Goal: Information Seeking & Learning: Learn about a topic

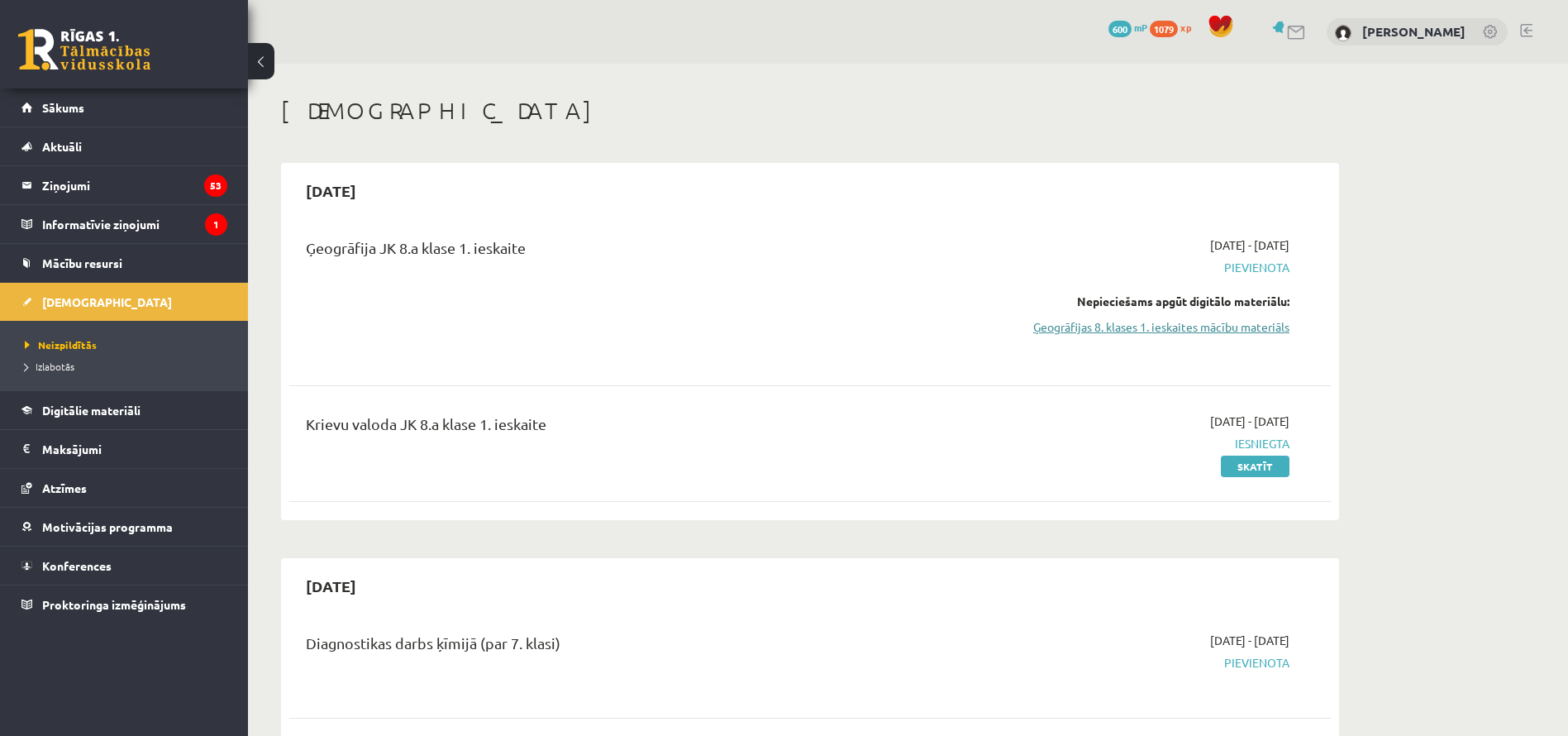
click at [1115, 332] on link "Ģeogrāfijas 8. klases 1. ieskaites mācību materiāls" at bounding box center [1134, 326] width 312 height 18
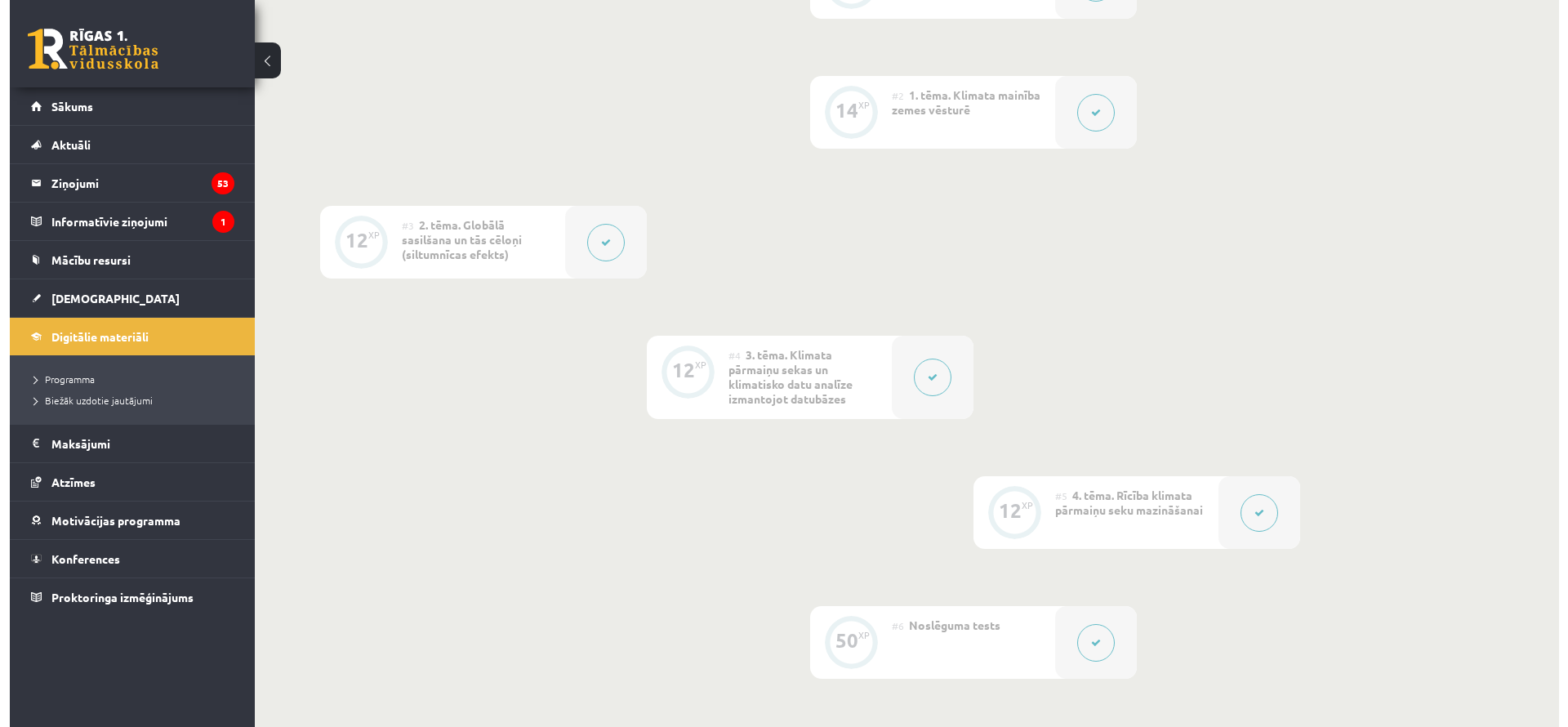
scroll to position [515, 0]
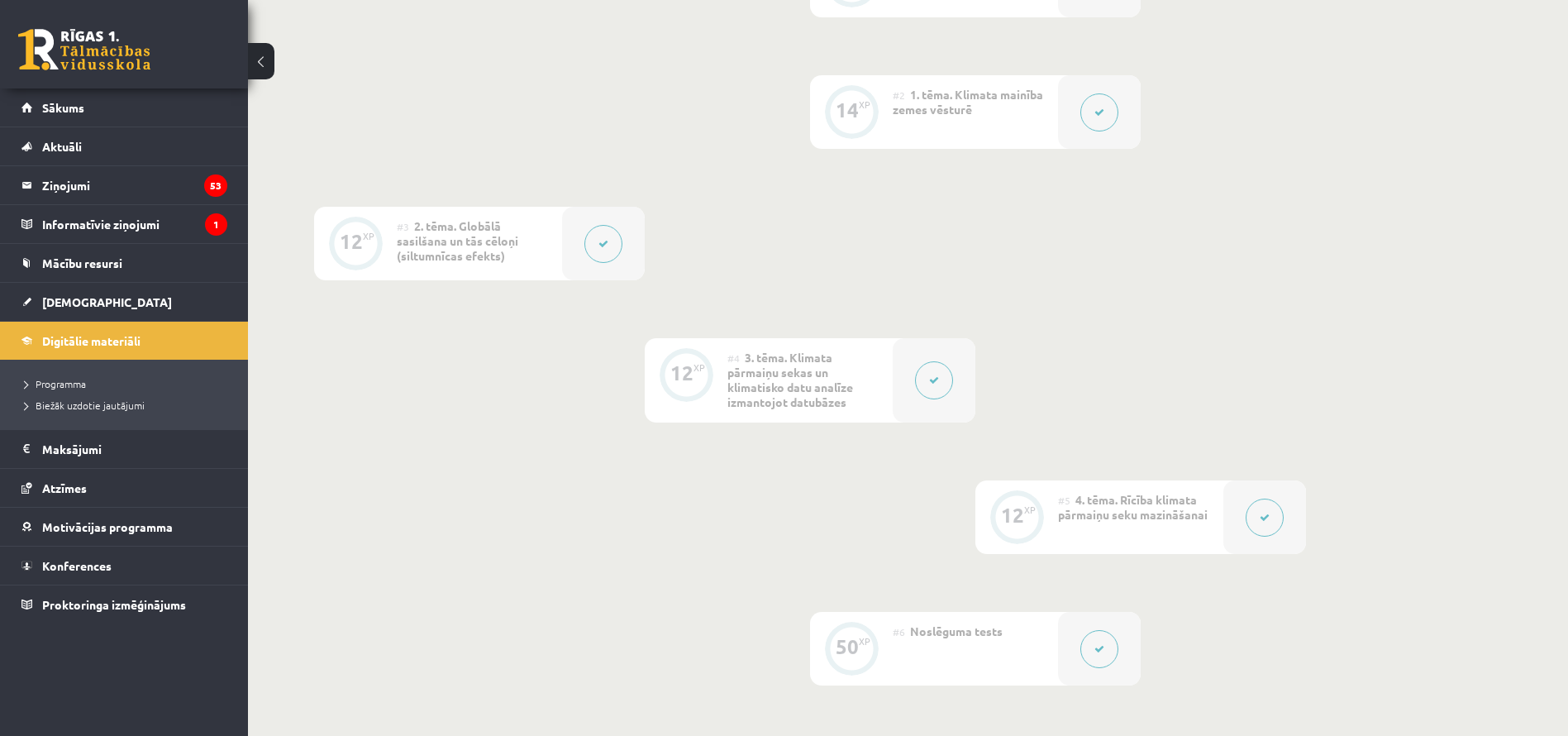
click at [1094, 108] on icon at bounding box center [1099, 113] width 10 height 10
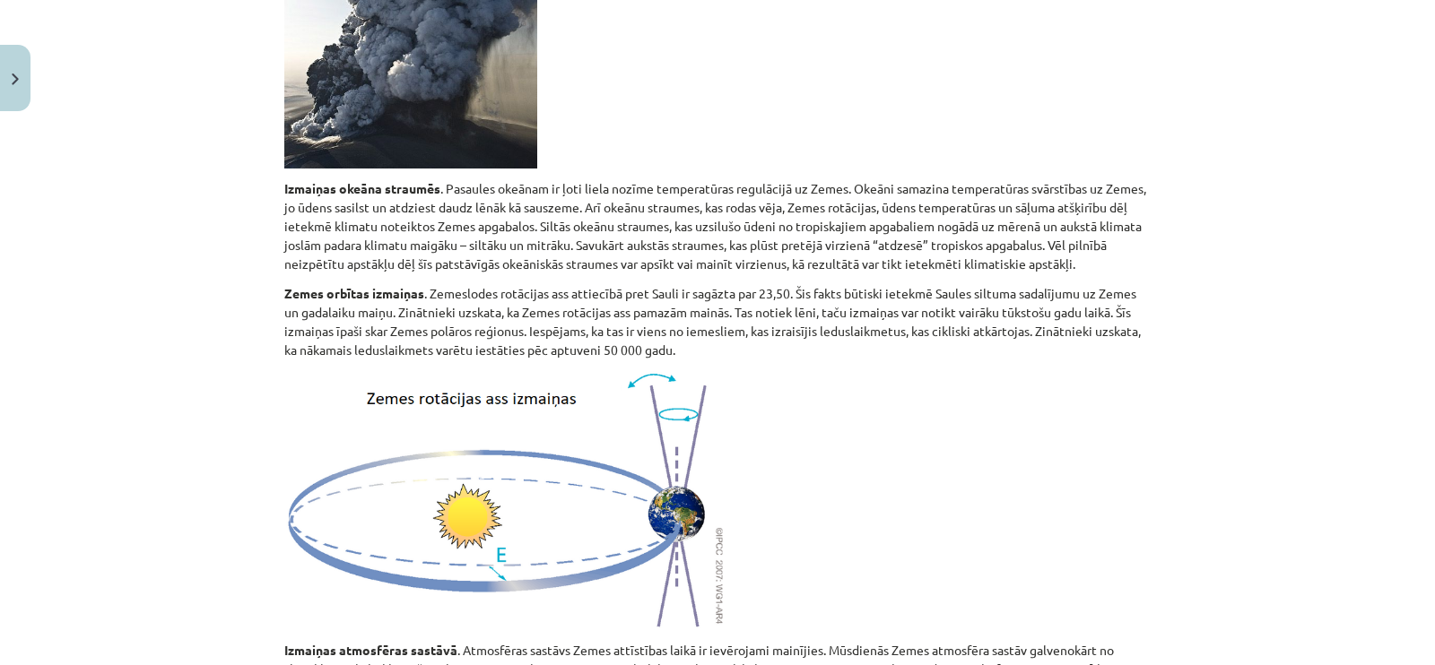
scroll to position [1101, 0]
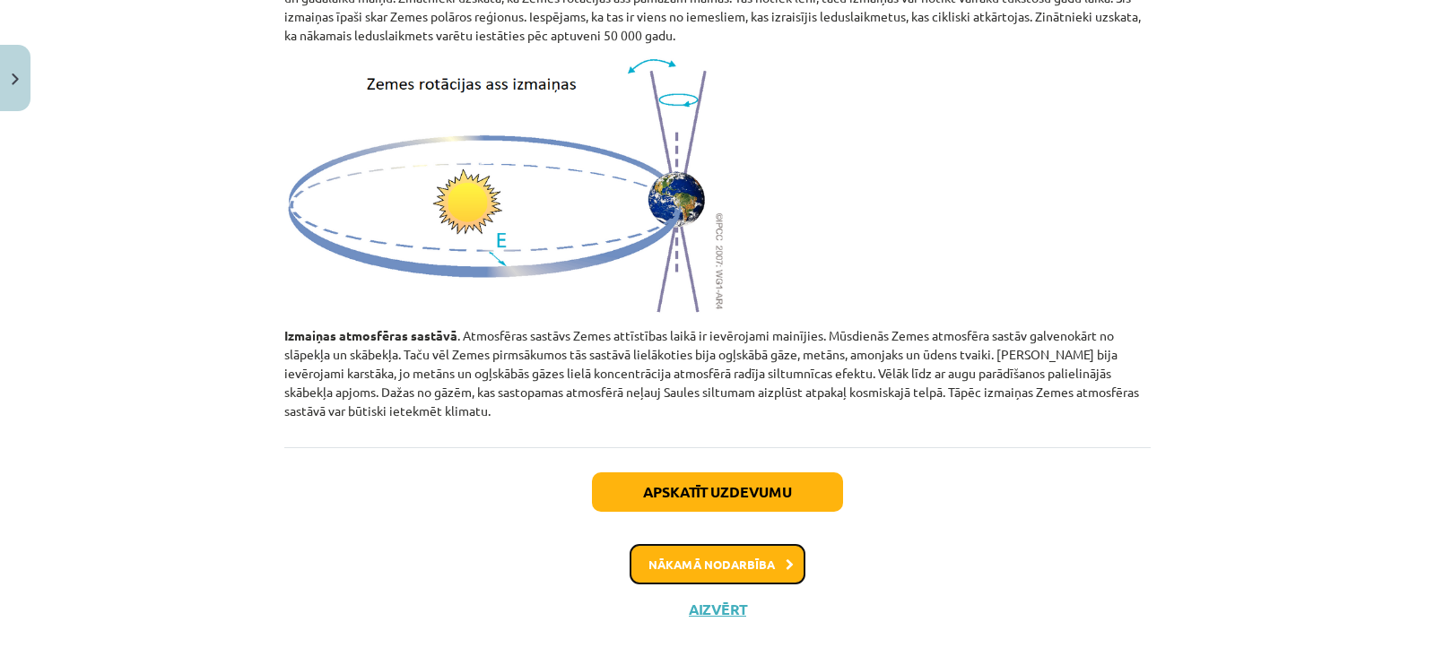
click at [719, 544] on button "Nākamā nodarbība" at bounding box center [717, 564] width 176 height 41
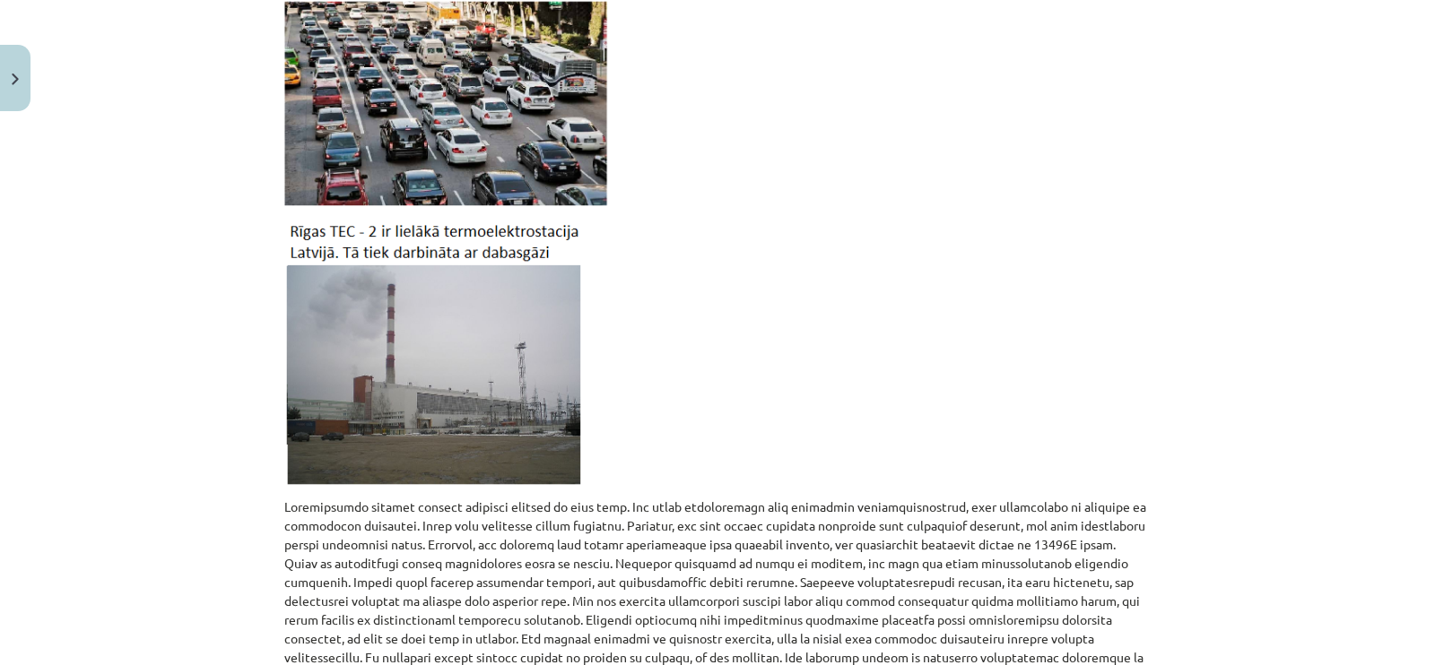
scroll to position [1885, 0]
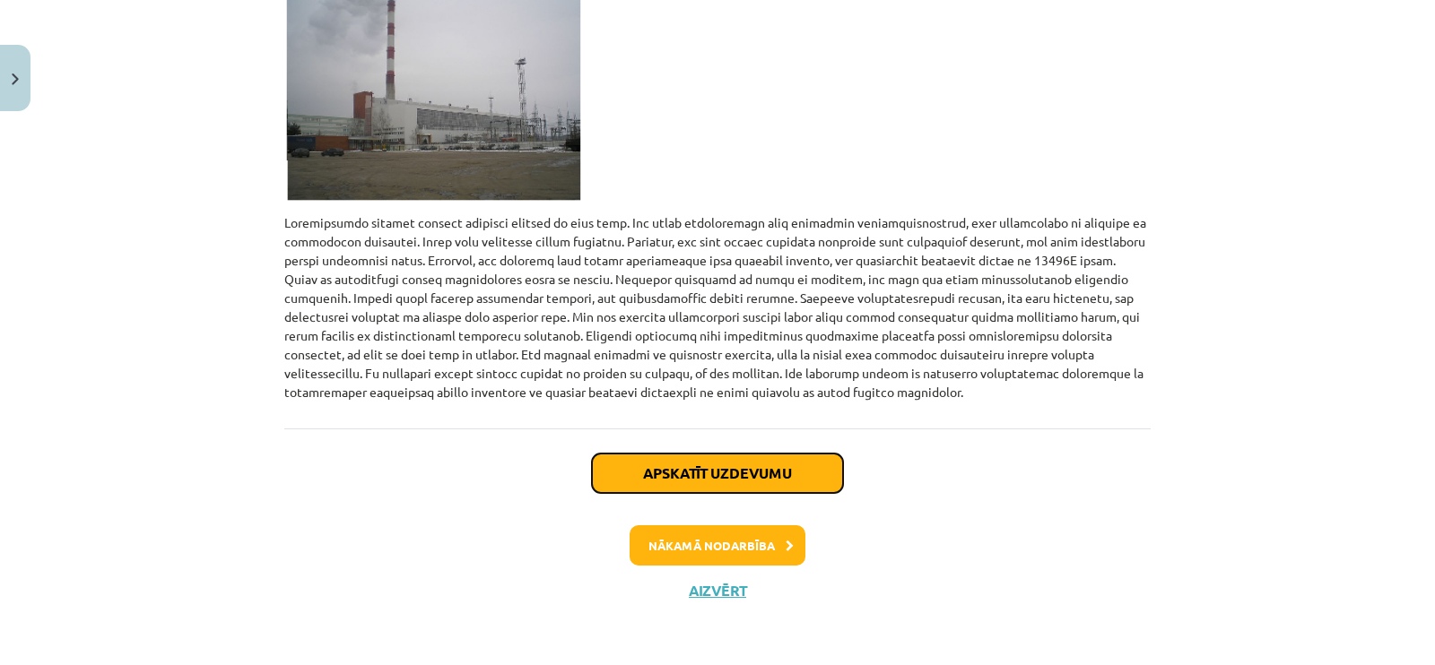
click at [668, 475] on button "Apskatīt uzdevumu" at bounding box center [717, 473] width 251 height 39
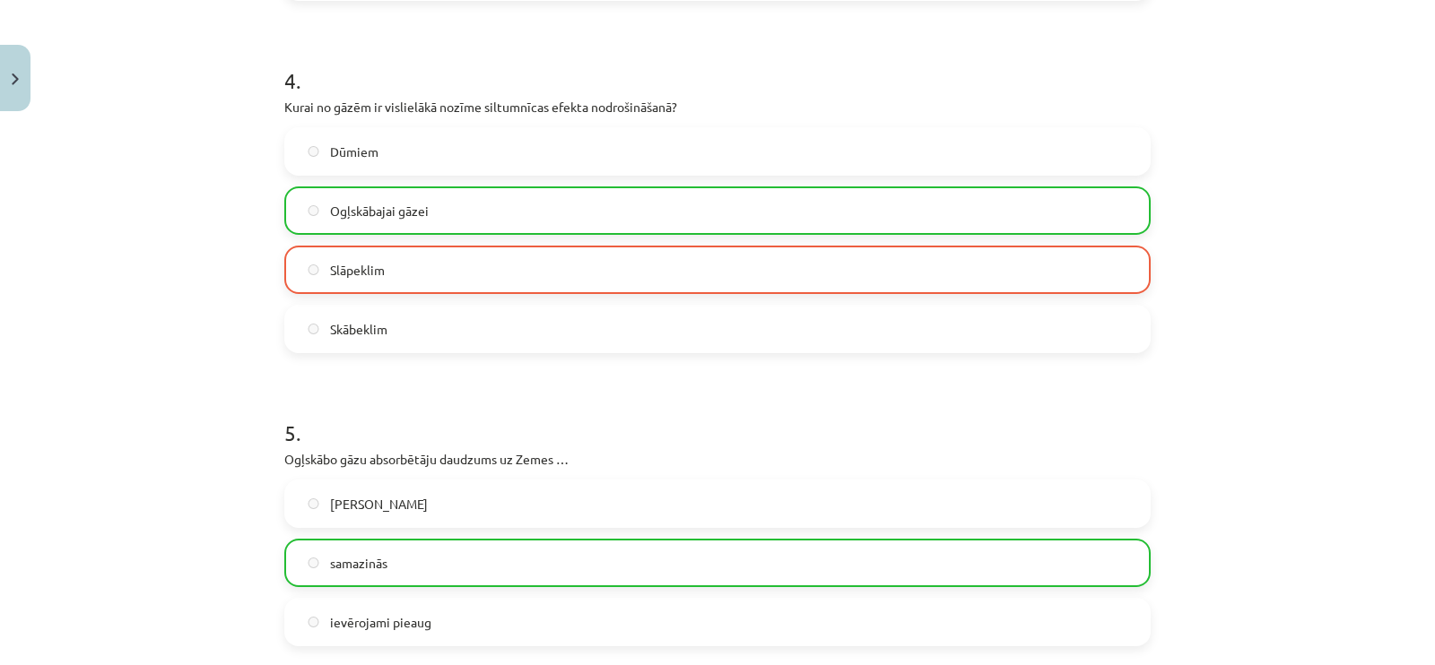
scroll to position [1915, 0]
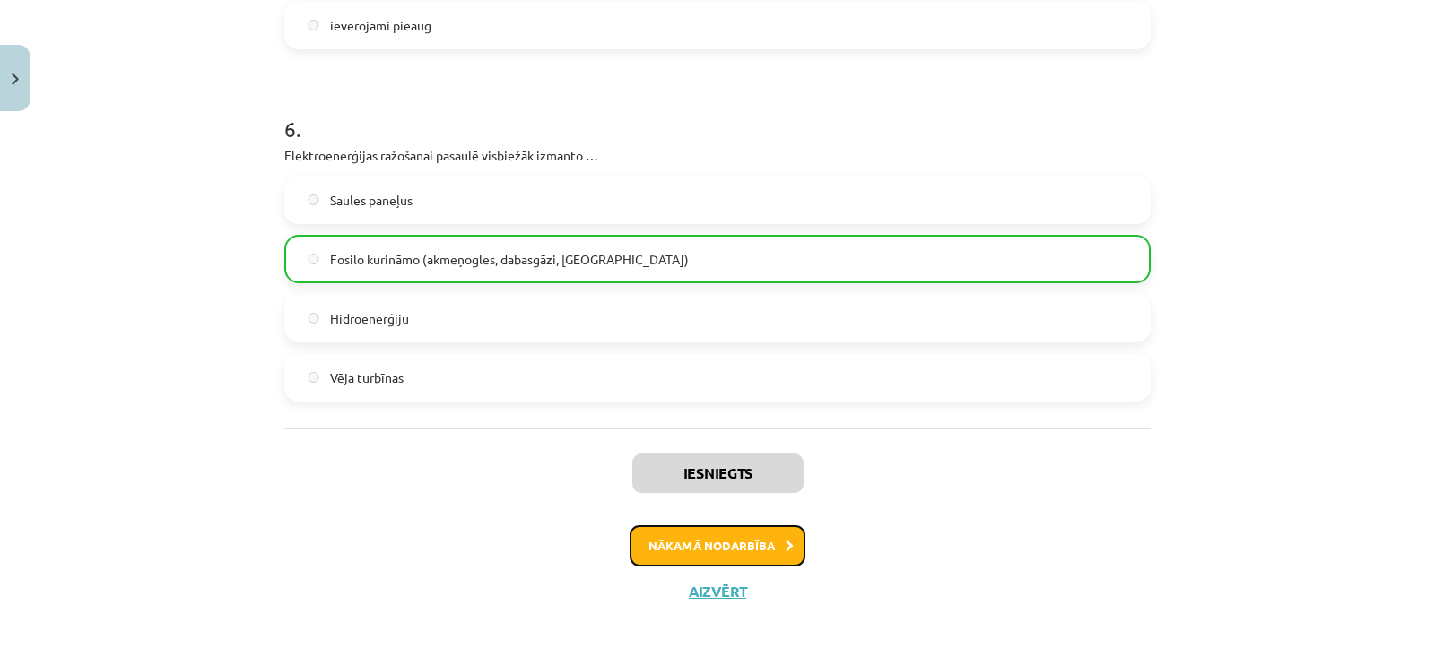
click at [673, 551] on button "Nākamā nodarbība" at bounding box center [717, 545] width 176 height 41
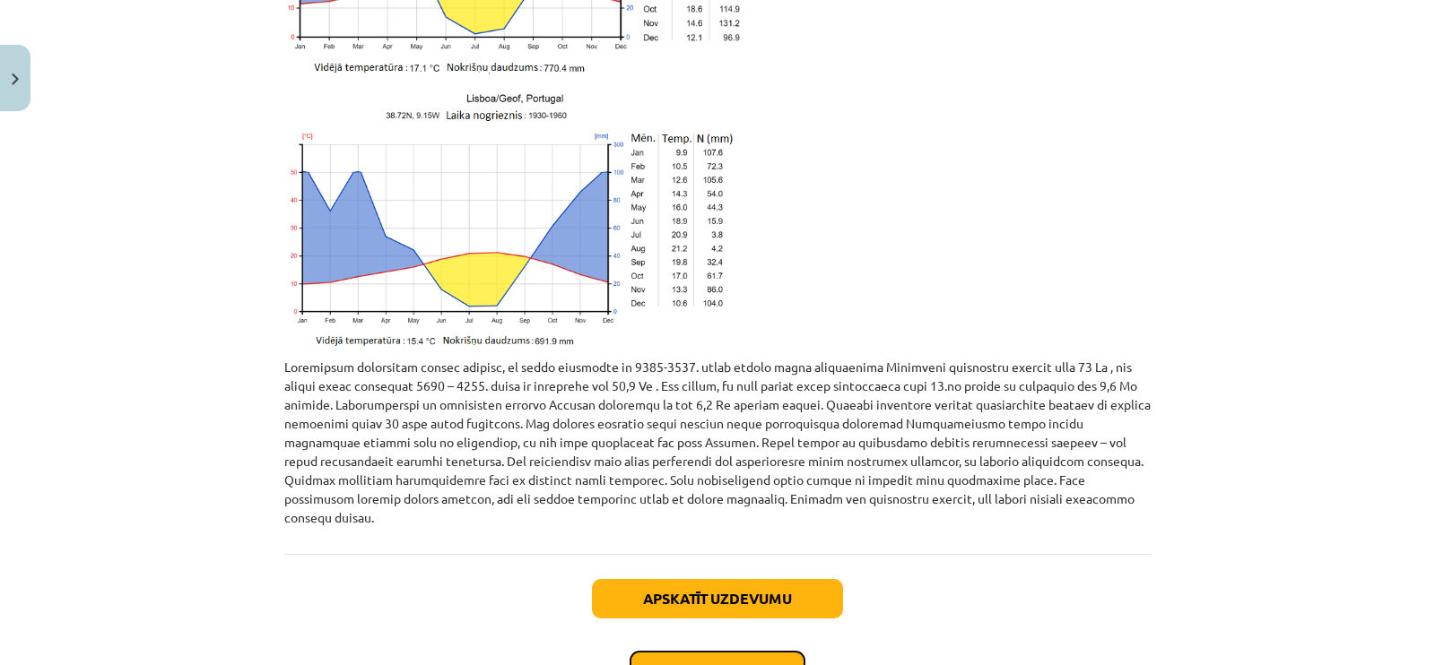
scroll to position [3906, 0]
